Goal: Entertainment & Leisure: Browse casually

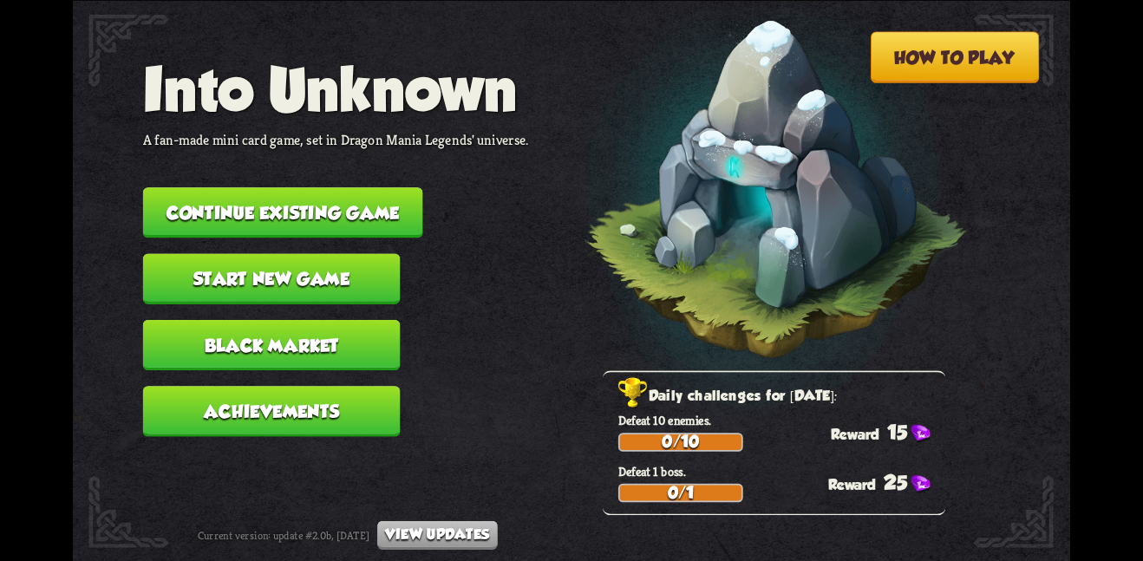
click at [401, 214] on button "Continue existing game" at bounding box center [283, 212] width 280 height 50
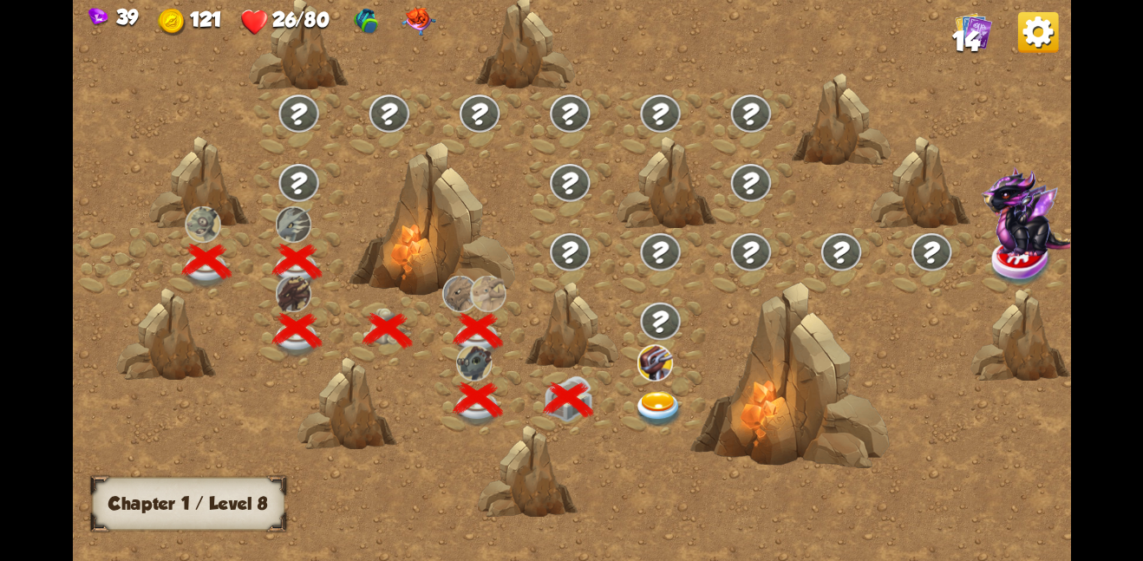
click at [654, 412] on img at bounding box center [659, 409] width 50 height 36
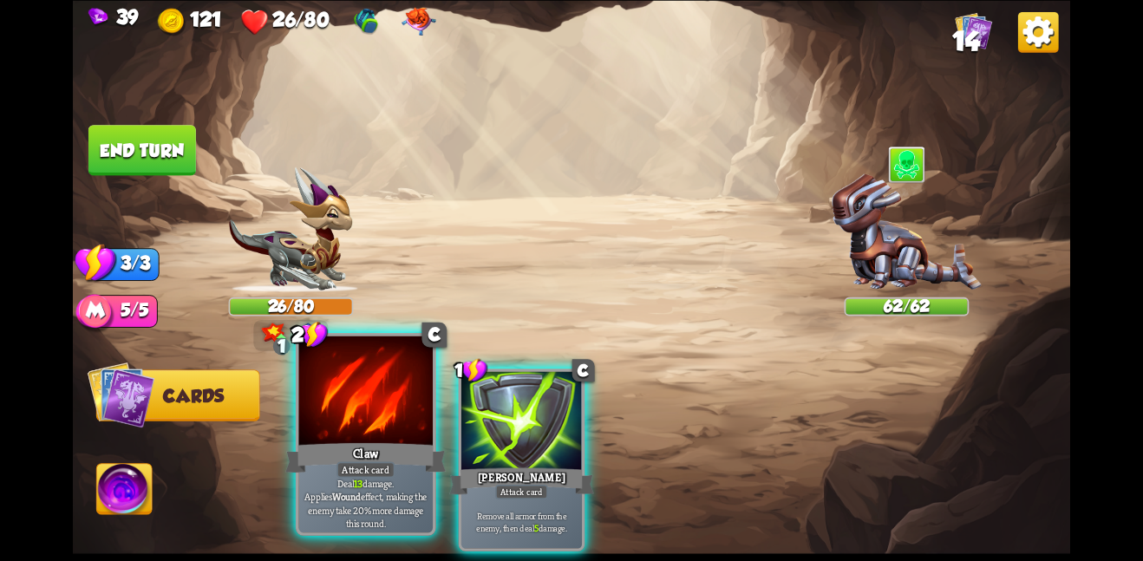
click at [397, 402] on div at bounding box center [365, 392] width 134 height 113
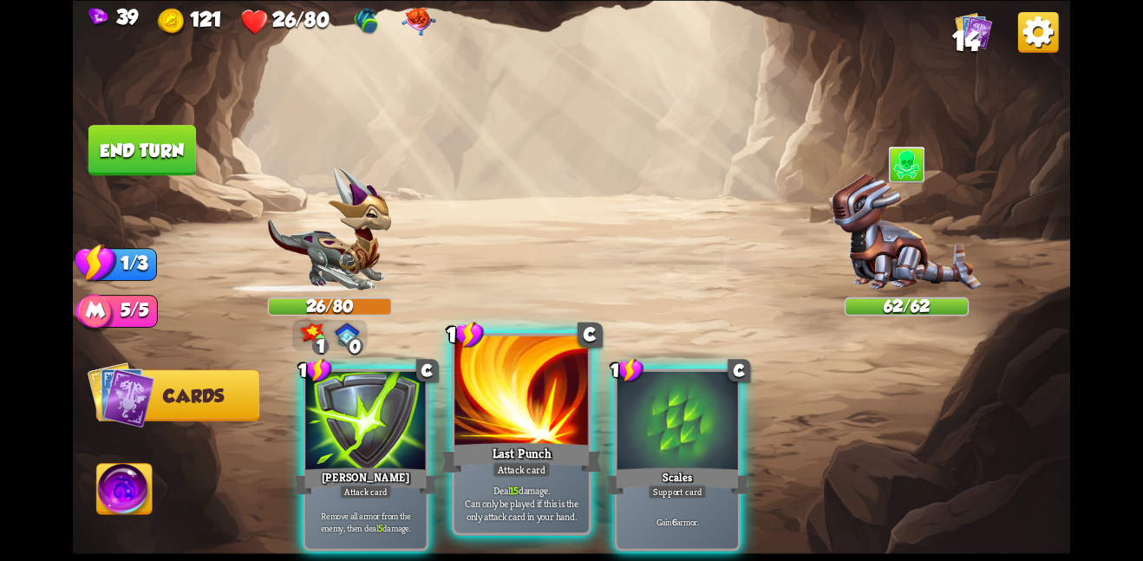
click at [478, 411] on div at bounding box center [521, 392] width 134 height 113
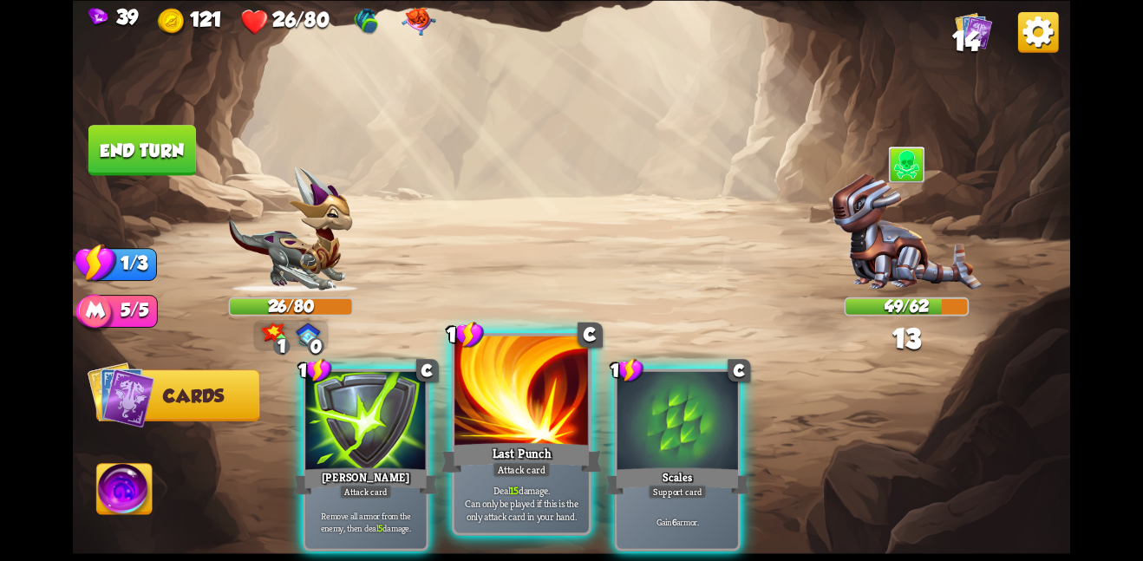
click at [495, 333] on div "1 C Last Punch Attack card Deal 15 damage. Can only be played if this is the on…" at bounding box center [522, 434] width 140 height 203
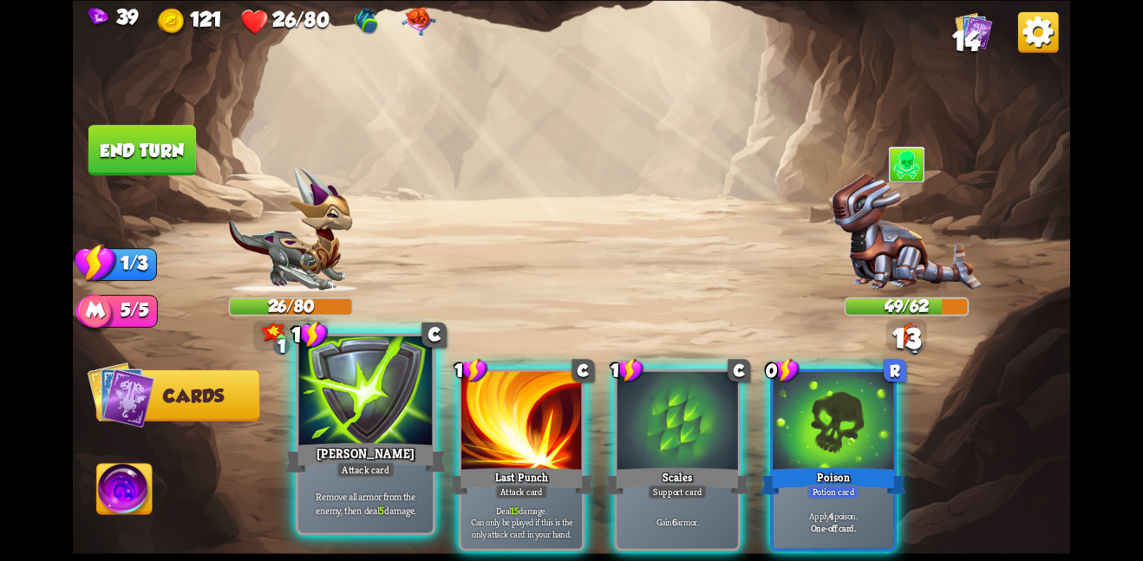
click at [377, 401] on div at bounding box center [365, 392] width 134 height 113
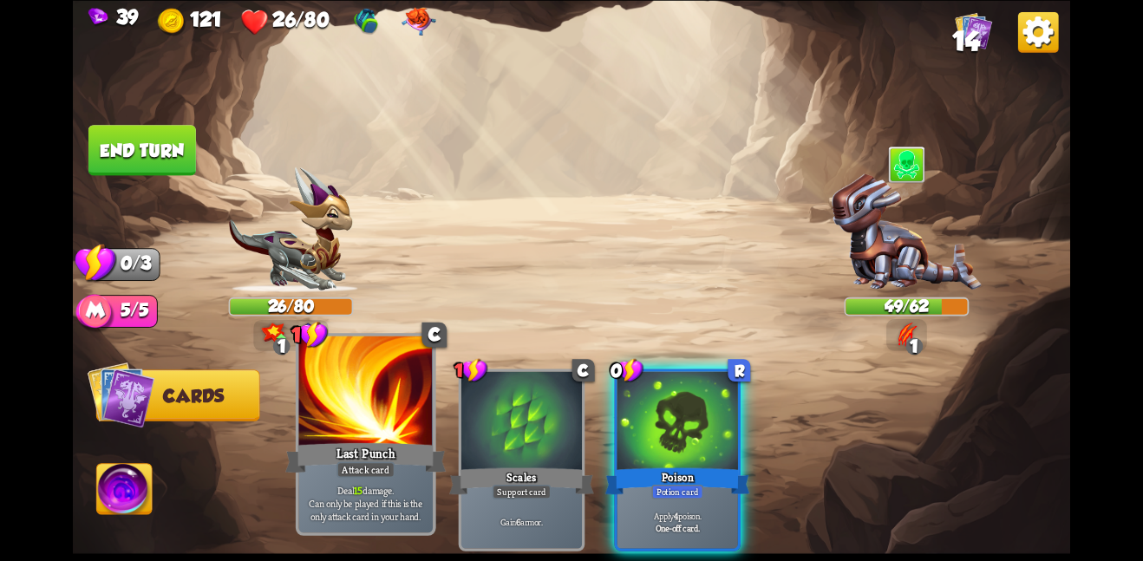
click at [401, 398] on div at bounding box center [365, 392] width 134 height 113
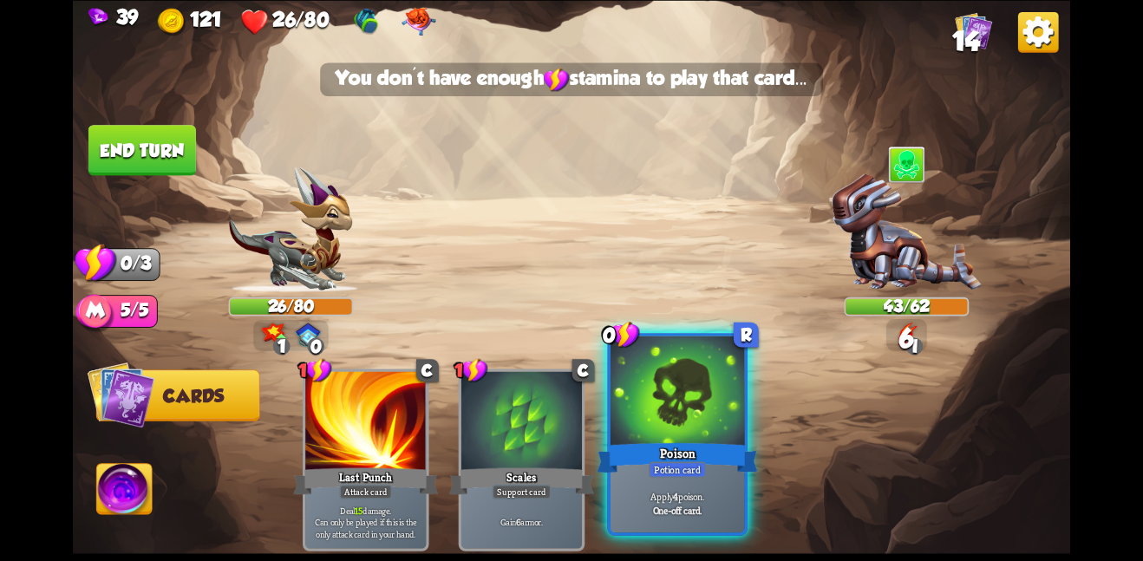
click at [615, 420] on div at bounding box center [677, 392] width 134 height 113
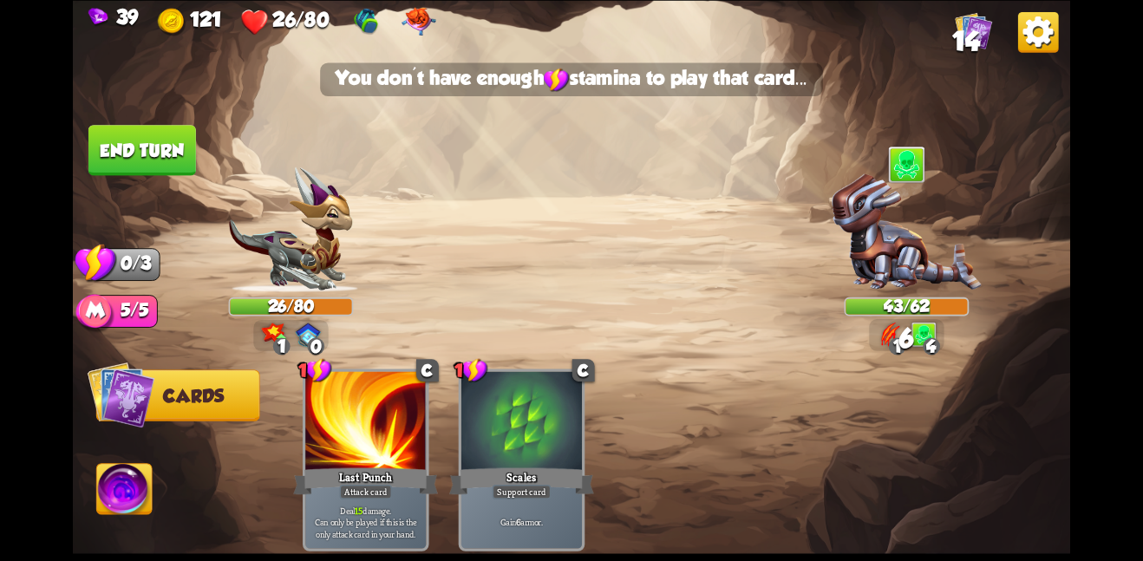
click at [168, 155] on button "End turn" at bounding box center [142, 150] width 110 height 52
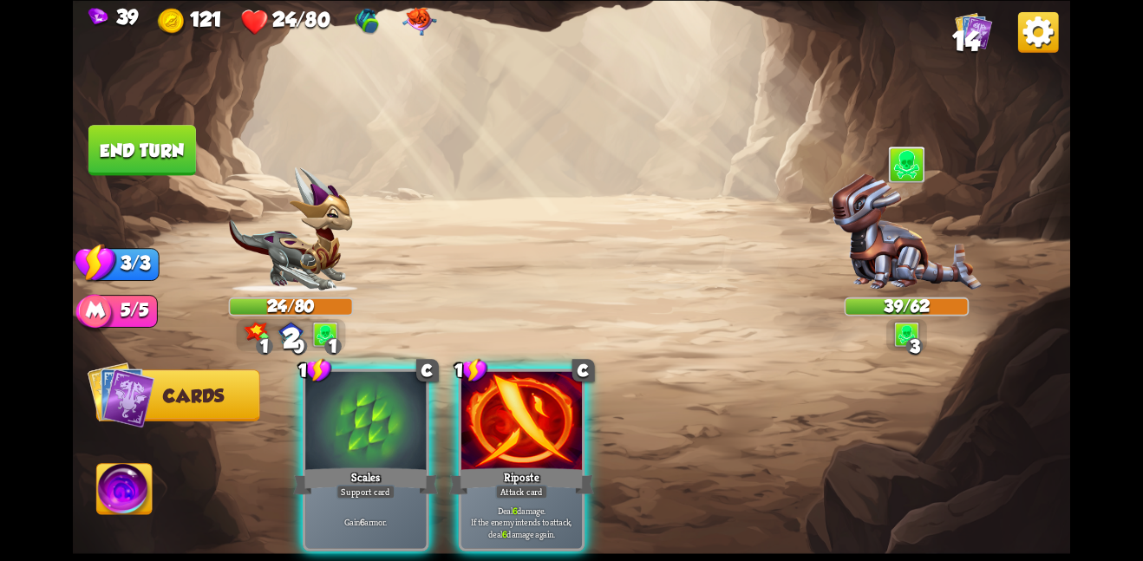
click at [620, 280] on div "Player turn" at bounding box center [571, 280] width 997 height 153
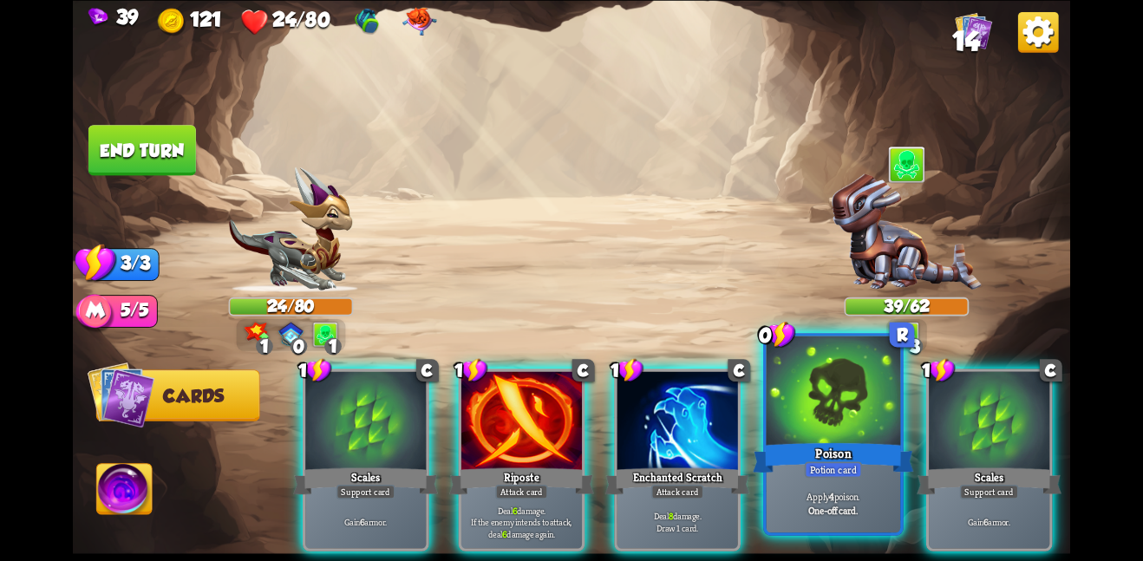
click at [854, 417] on div at bounding box center [834, 392] width 134 height 113
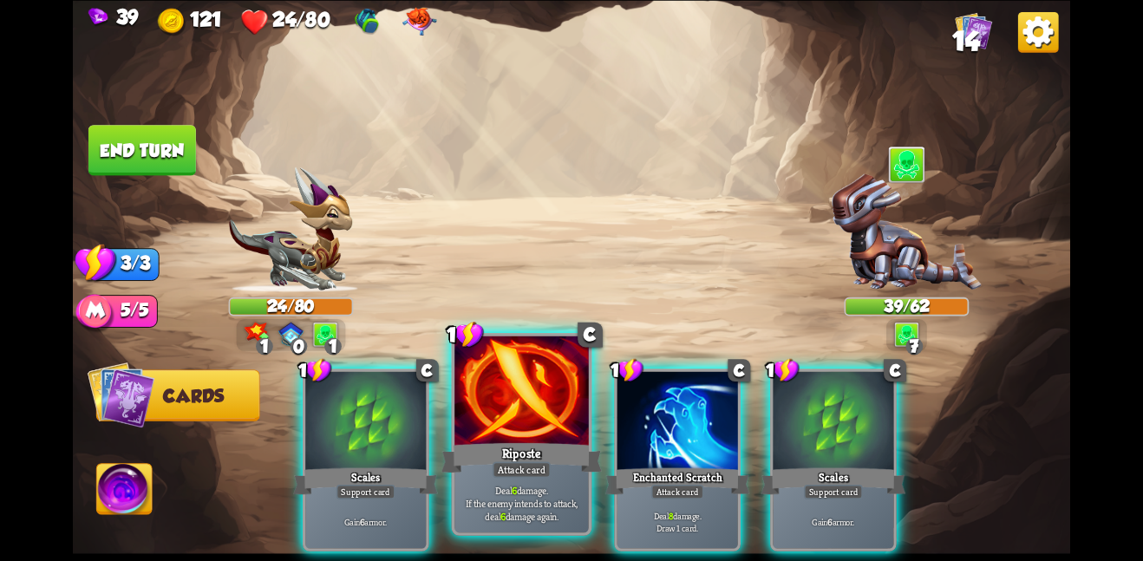
click at [462, 450] on div "Riposte" at bounding box center [521, 458] width 160 height 36
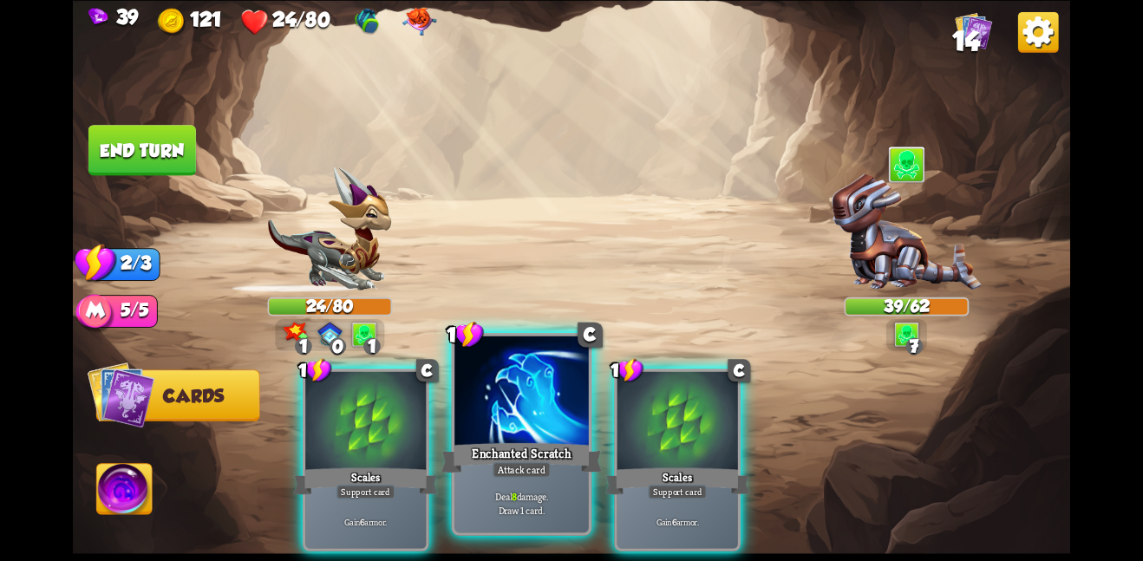
click at [494, 435] on div at bounding box center [521, 392] width 134 height 113
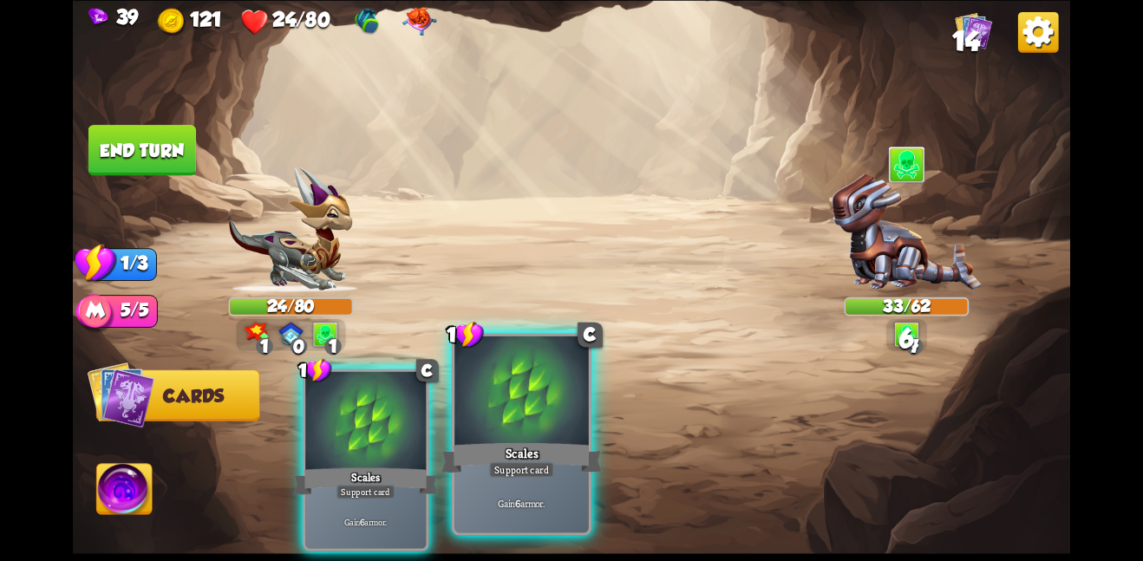
click at [494, 435] on div at bounding box center [521, 392] width 134 height 113
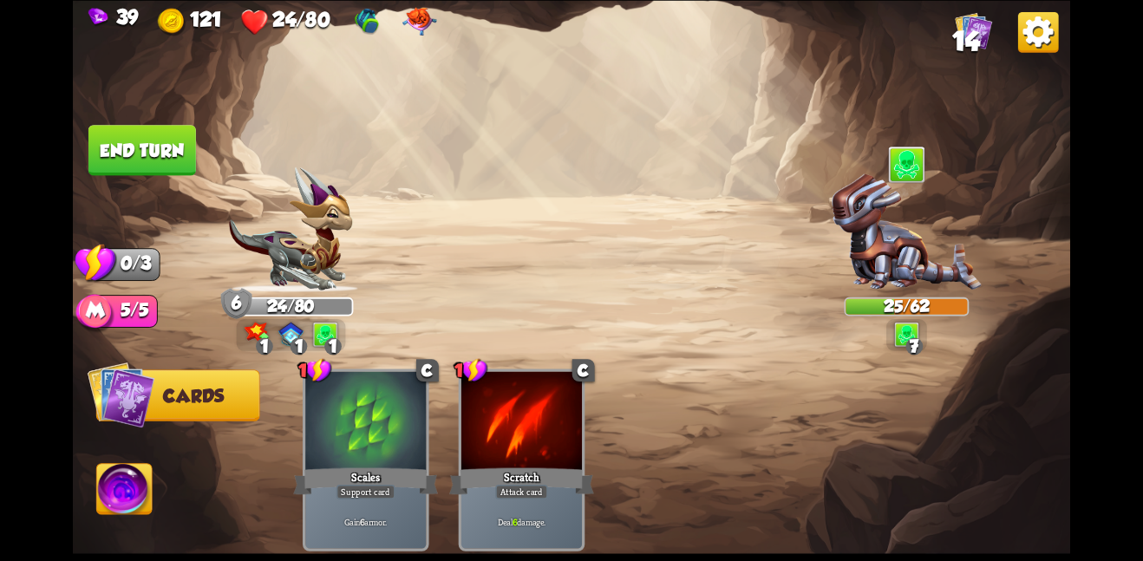
click at [162, 143] on button "End turn" at bounding box center [142, 150] width 109 height 52
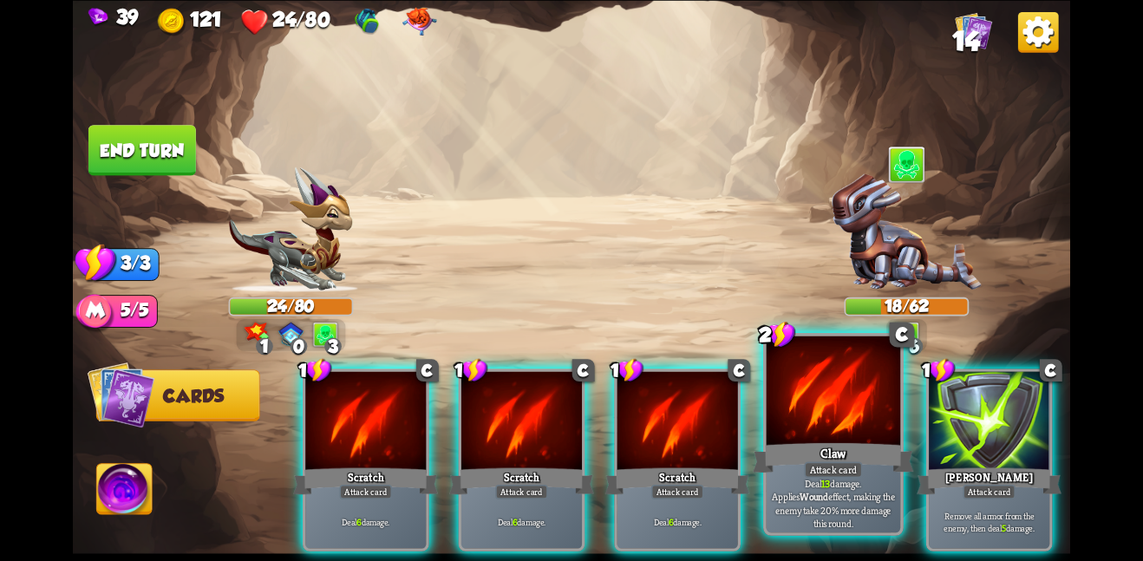
click at [865, 447] on div "Claw" at bounding box center [833, 458] width 160 height 36
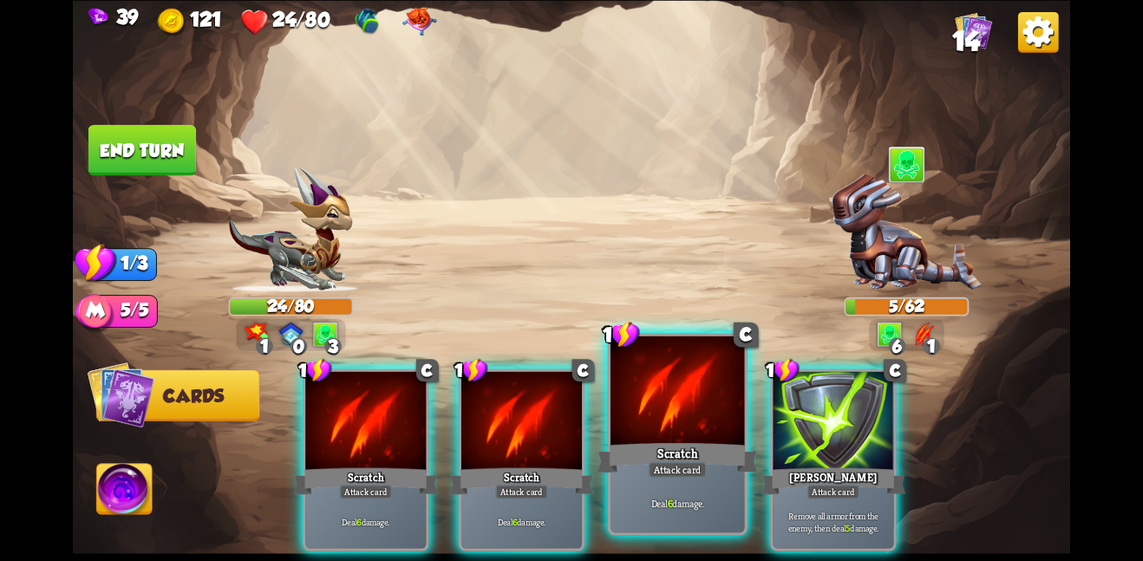
click at [688, 405] on div at bounding box center [677, 392] width 134 height 113
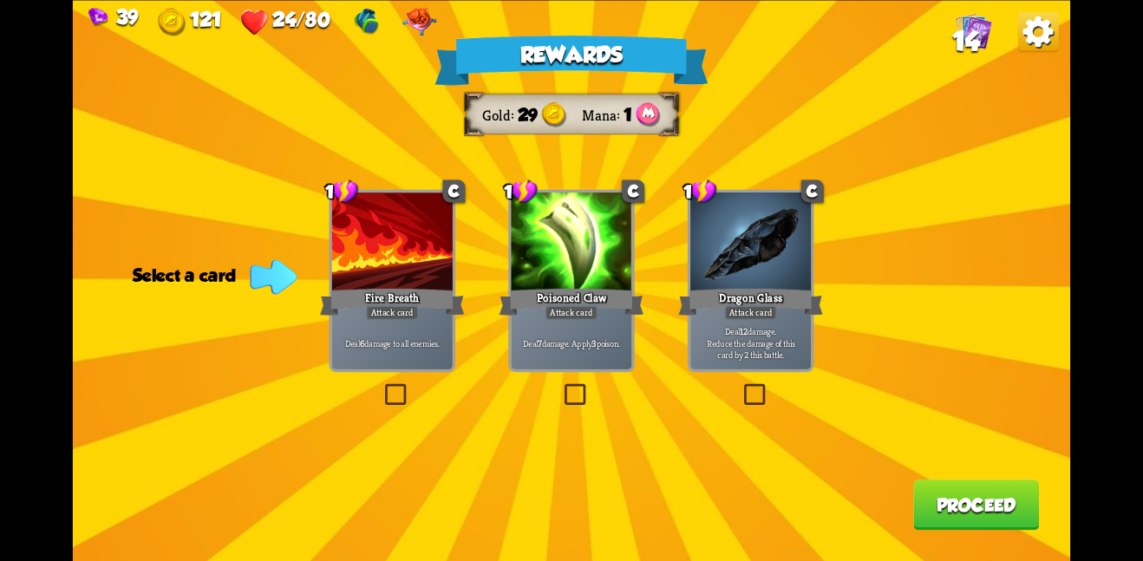
click at [736, 314] on div "Attack card" at bounding box center [750, 312] width 53 height 15
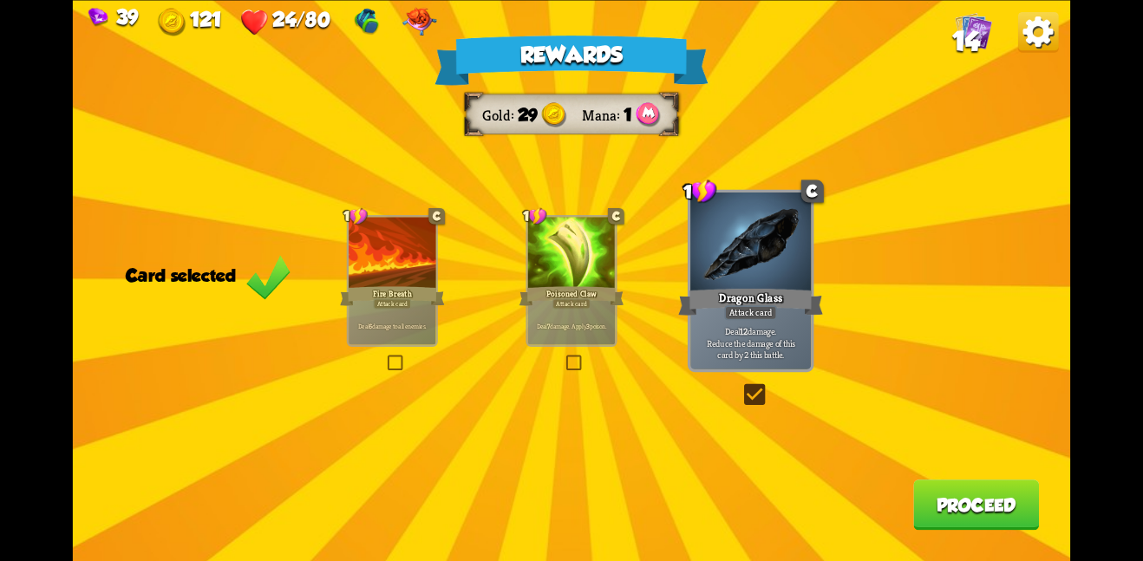
click at [944, 519] on button "Proceed" at bounding box center [976, 505] width 126 height 50
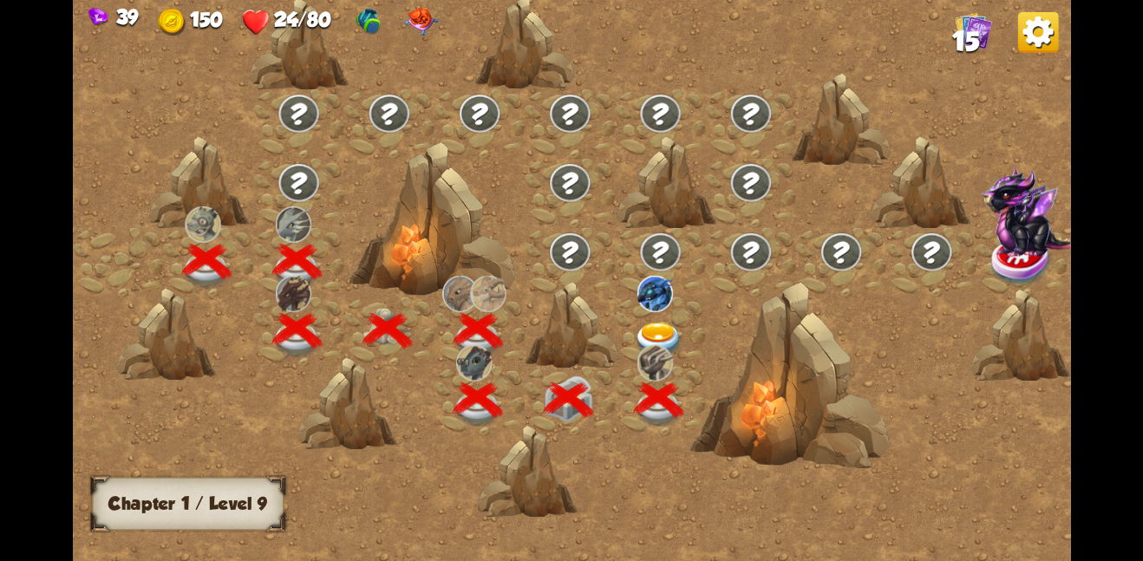
click at [656, 326] on img at bounding box center [659, 340] width 50 height 36
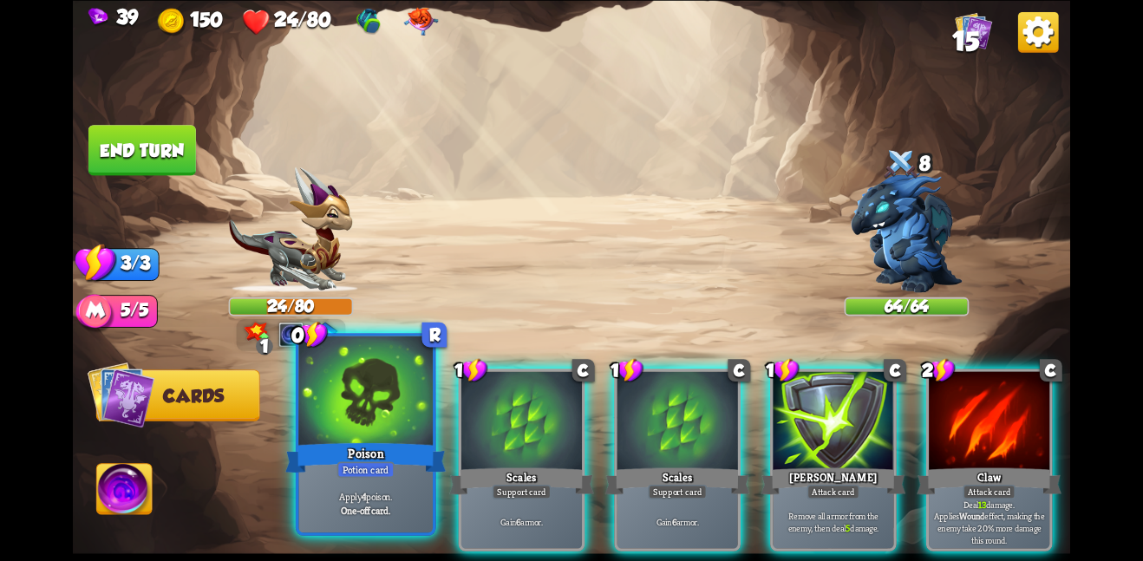
click at [404, 392] on div at bounding box center [365, 392] width 134 height 113
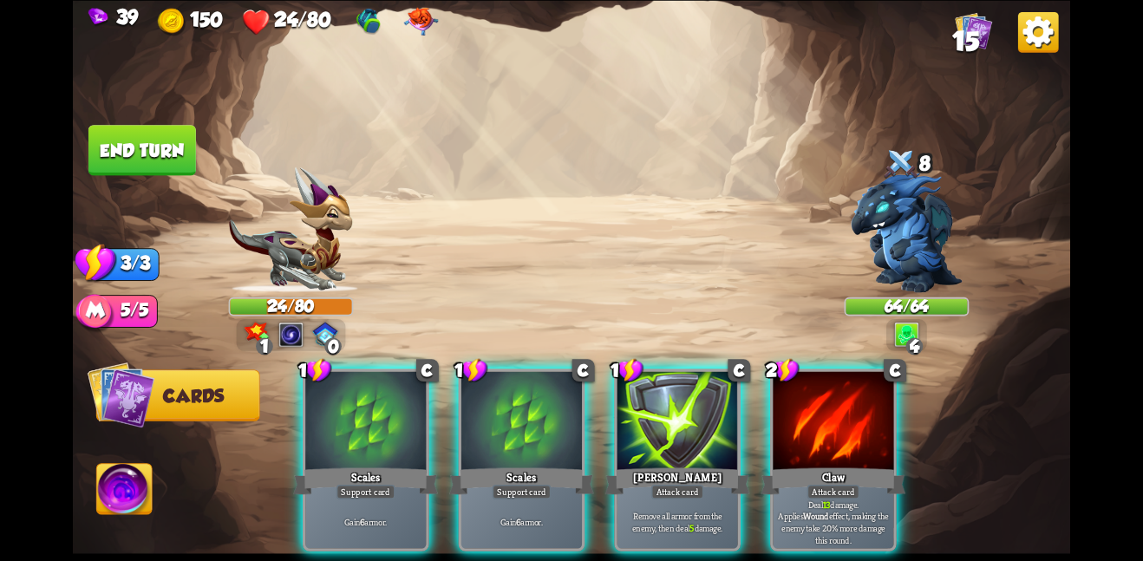
click at [404, 392] on div at bounding box center [365, 421] width 121 height 101
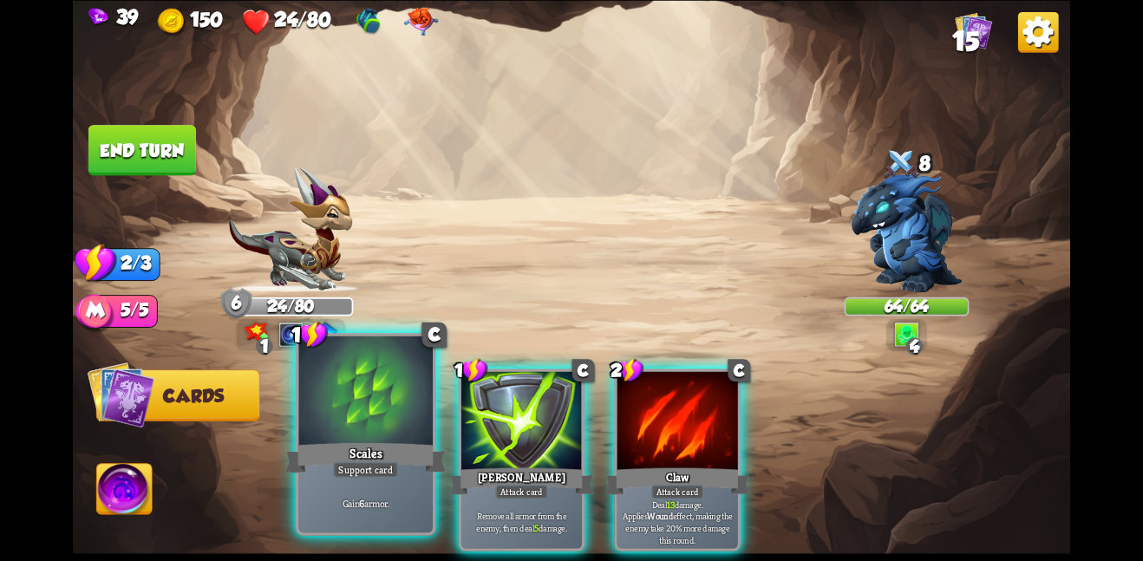
click at [401, 393] on div at bounding box center [365, 392] width 134 height 113
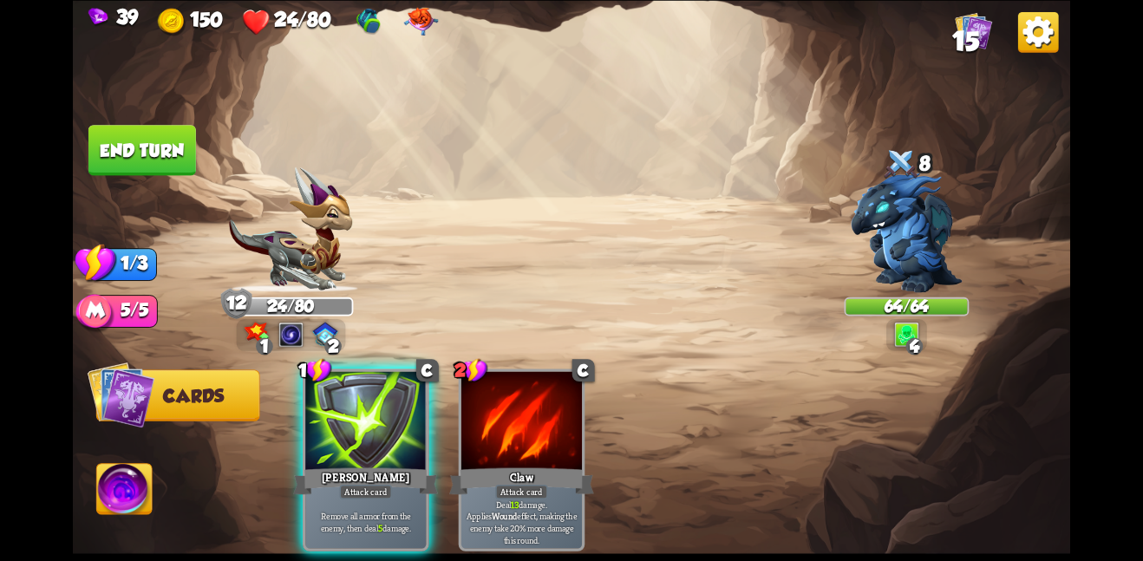
click at [401, 393] on div at bounding box center [365, 421] width 121 height 101
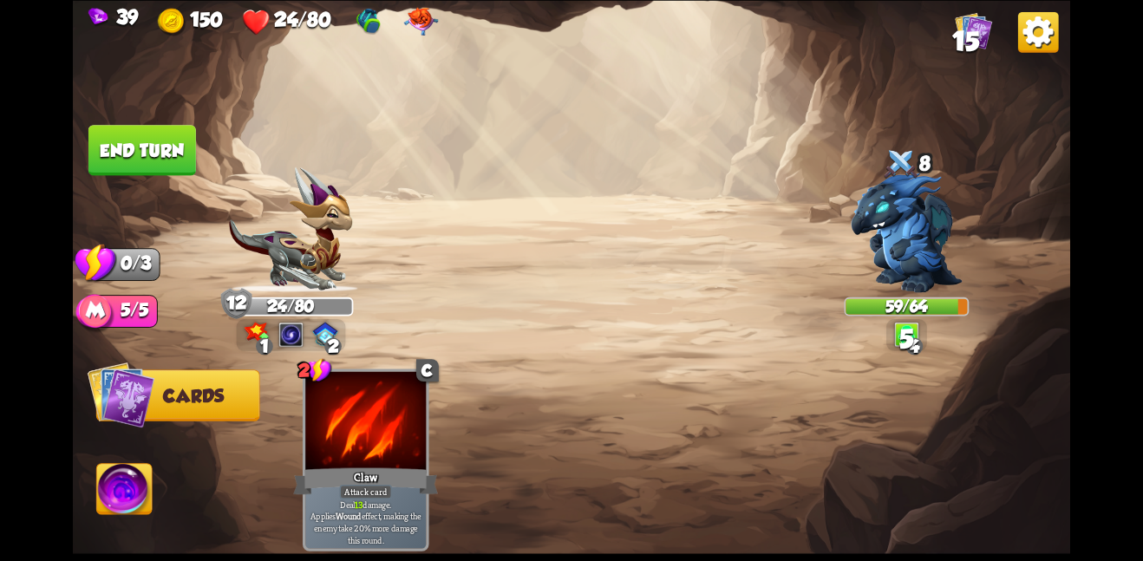
click at [146, 139] on button "End turn" at bounding box center [142, 150] width 108 height 50
